Goal: Information Seeking & Learning: Learn about a topic

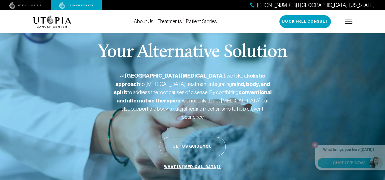
click at [173, 24] on link "Treatments" at bounding box center [170, 22] width 24 height 6
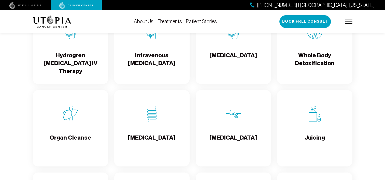
scroll to position [637, 0]
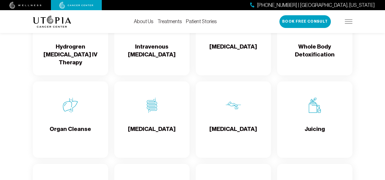
click at [251, 97] on div "[MEDICAL_DATA]" at bounding box center [233, 119] width 75 height 76
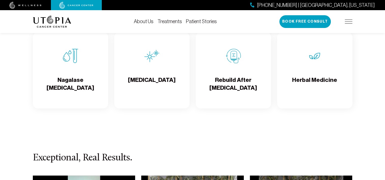
scroll to position [942, 0]
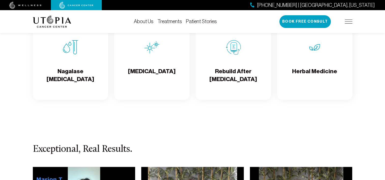
click at [233, 55] on img at bounding box center [233, 47] width 15 height 15
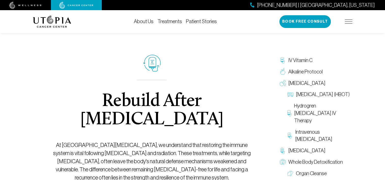
click at [57, 22] on img at bounding box center [52, 22] width 38 height 12
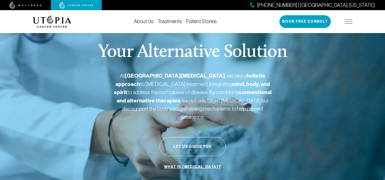
click at [142, 22] on link "About Us" at bounding box center [144, 22] width 20 height 6
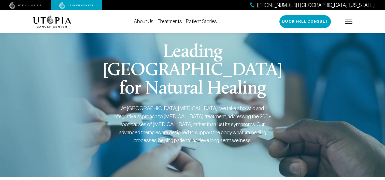
click at [171, 21] on link "Treatments" at bounding box center [170, 22] width 24 height 6
